Goal: Information Seeking & Learning: Learn about a topic

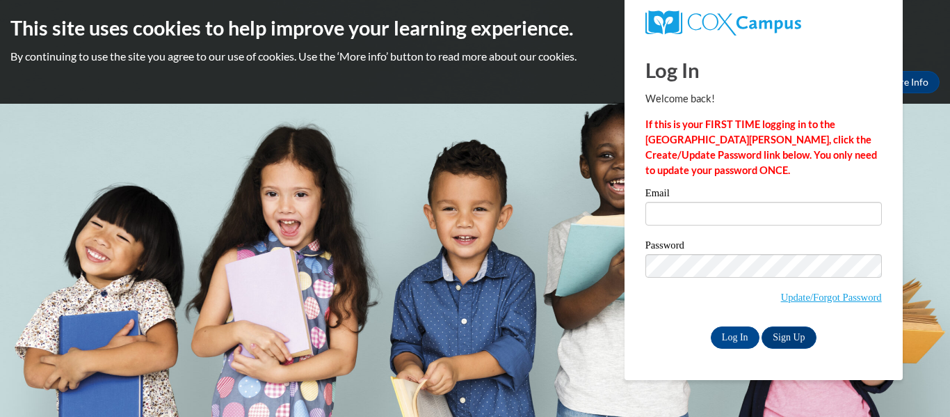
type input "mylee.martin26@buckeyehillscc.net"
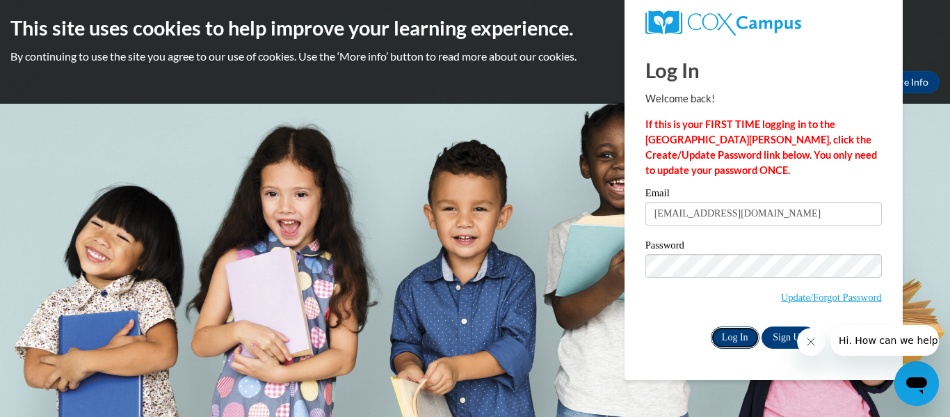
click at [740, 339] on input "Log In" at bounding box center [735, 337] width 49 height 22
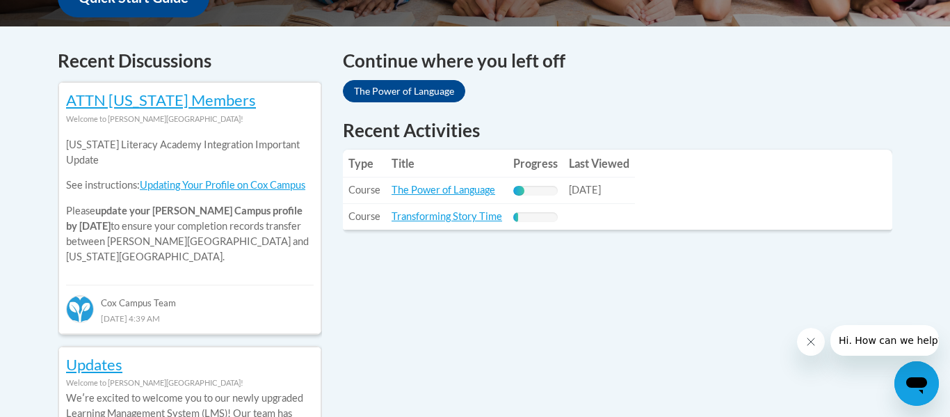
scroll to position [578, 0]
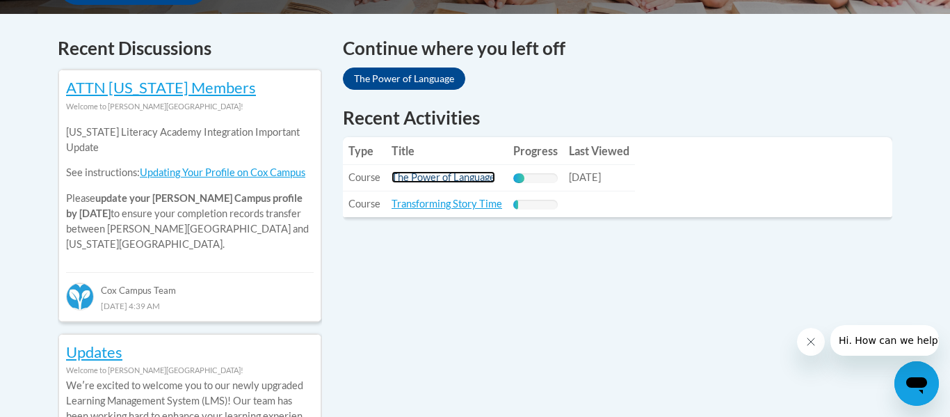
click at [461, 179] on link "The Power of Language" at bounding box center [444, 177] width 104 height 12
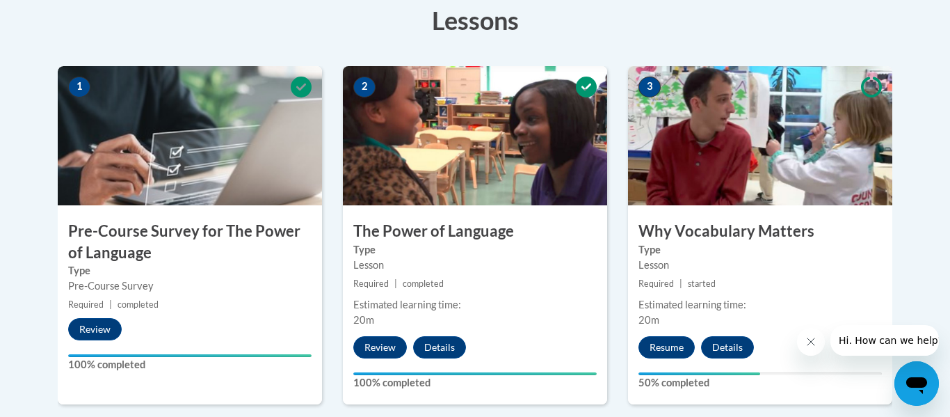
scroll to position [400, 0]
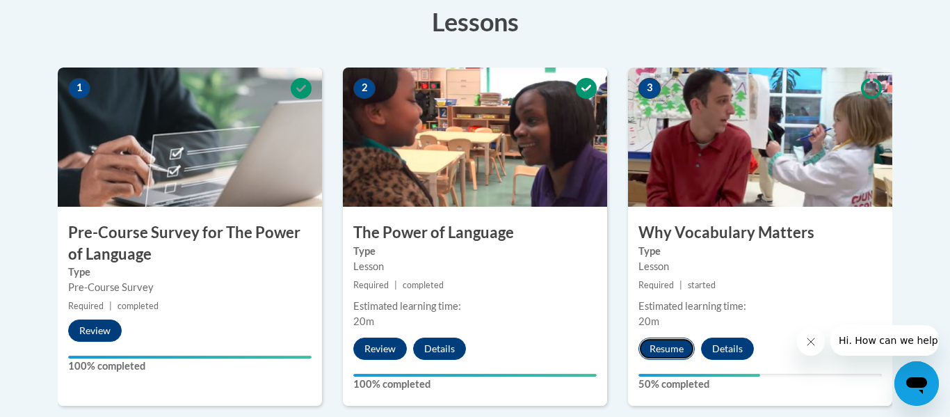
click at [671, 353] on button "Resume" at bounding box center [666, 348] width 56 height 22
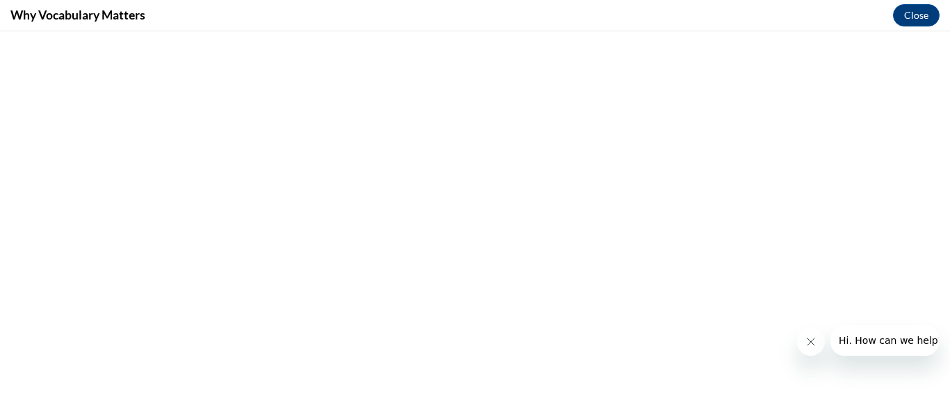
click at [814, 346] on icon "Close message from company" at bounding box center [810, 341] width 11 height 11
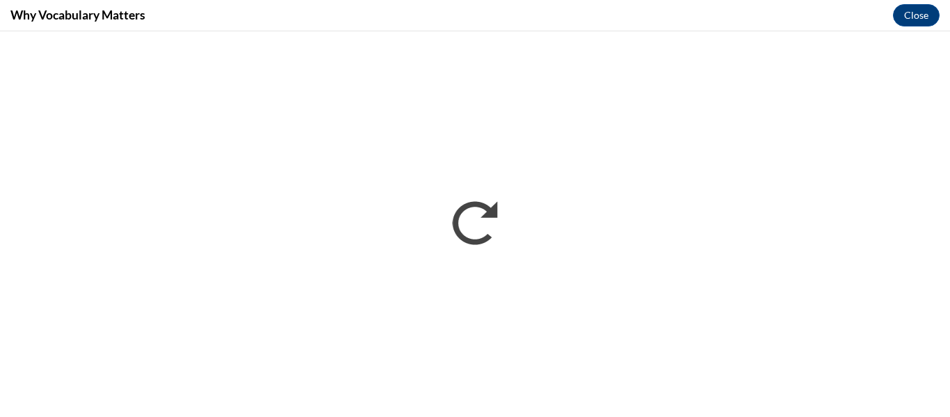
scroll to position [0, 0]
click at [909, 19] on button "Close" at bounding box center [916, 15] width 47 height 22
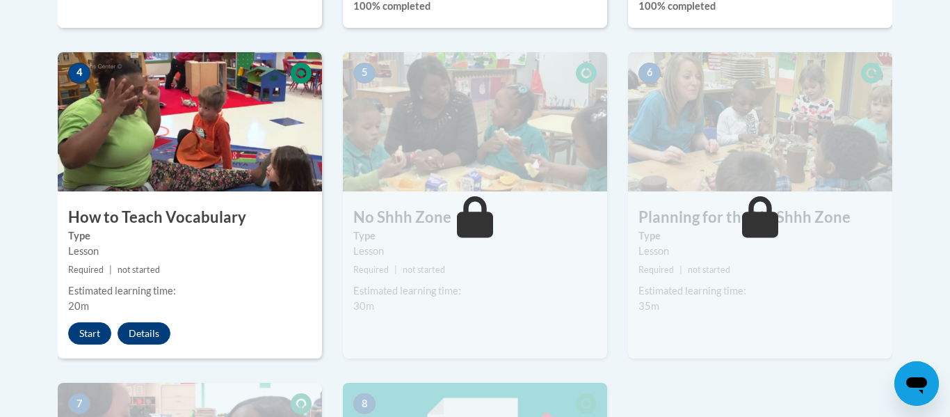
scroll to position [776, 0]
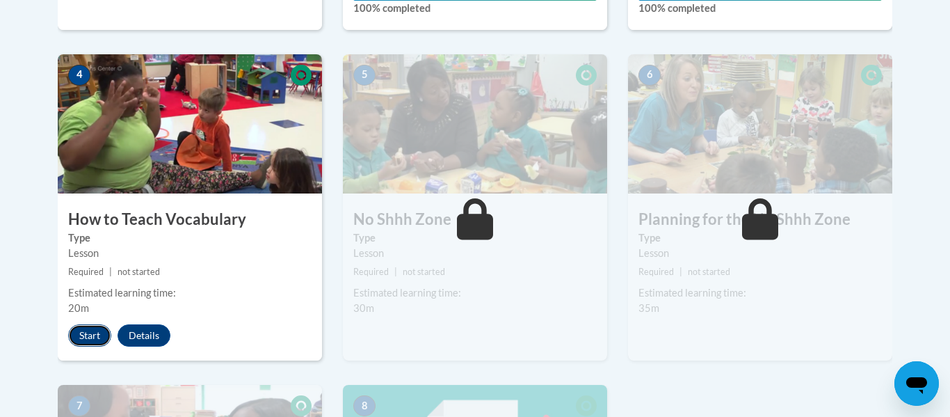
click at [92, 332] on button "Start" at bounding box center [89, 335] width 43 height 22
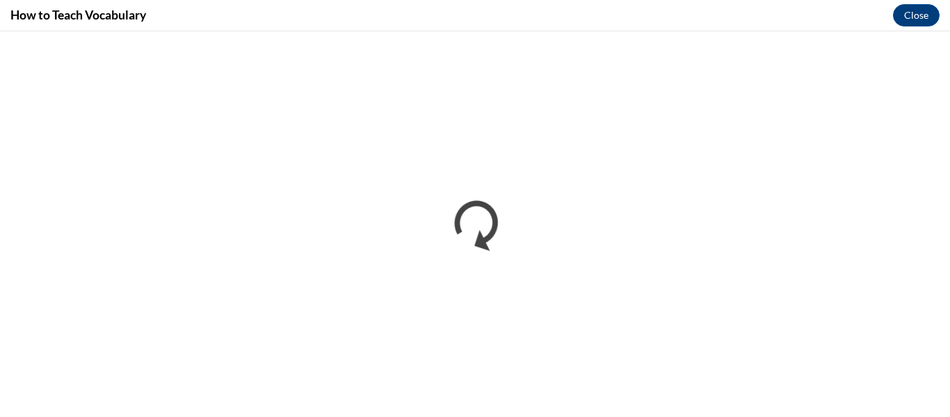
scroll to position [0, 0]
